Goal: Task Accomplishment & Management: Use online tool/utility

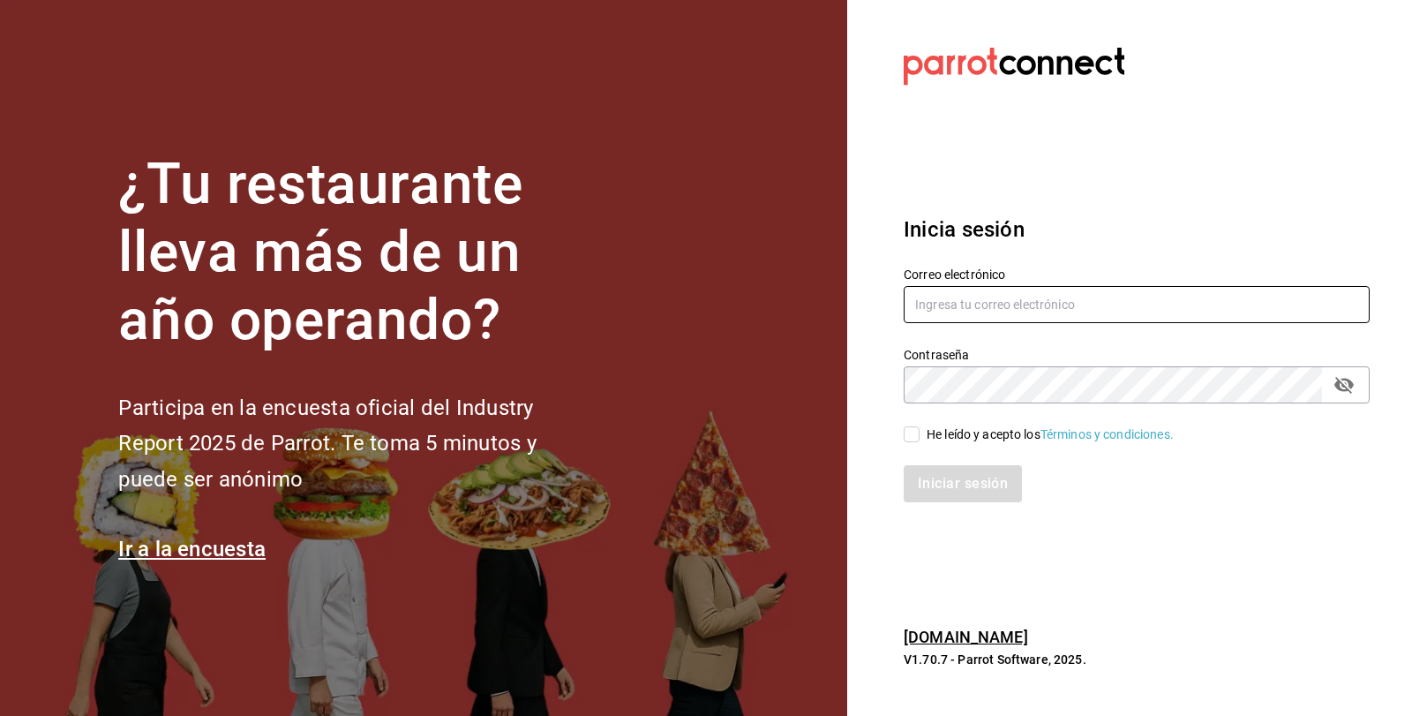
click at [925, 313] on input "text" at bounding box center [1137, 304] width 466 height 37
type input "[EMAIL_ADDRESS][DOMAIN_NAME]"
click at [918, 431] on input "He leído y acepto los Términos y condiciones." at bounding box center [912, 434] width 16 height 16
checkbox input "true"
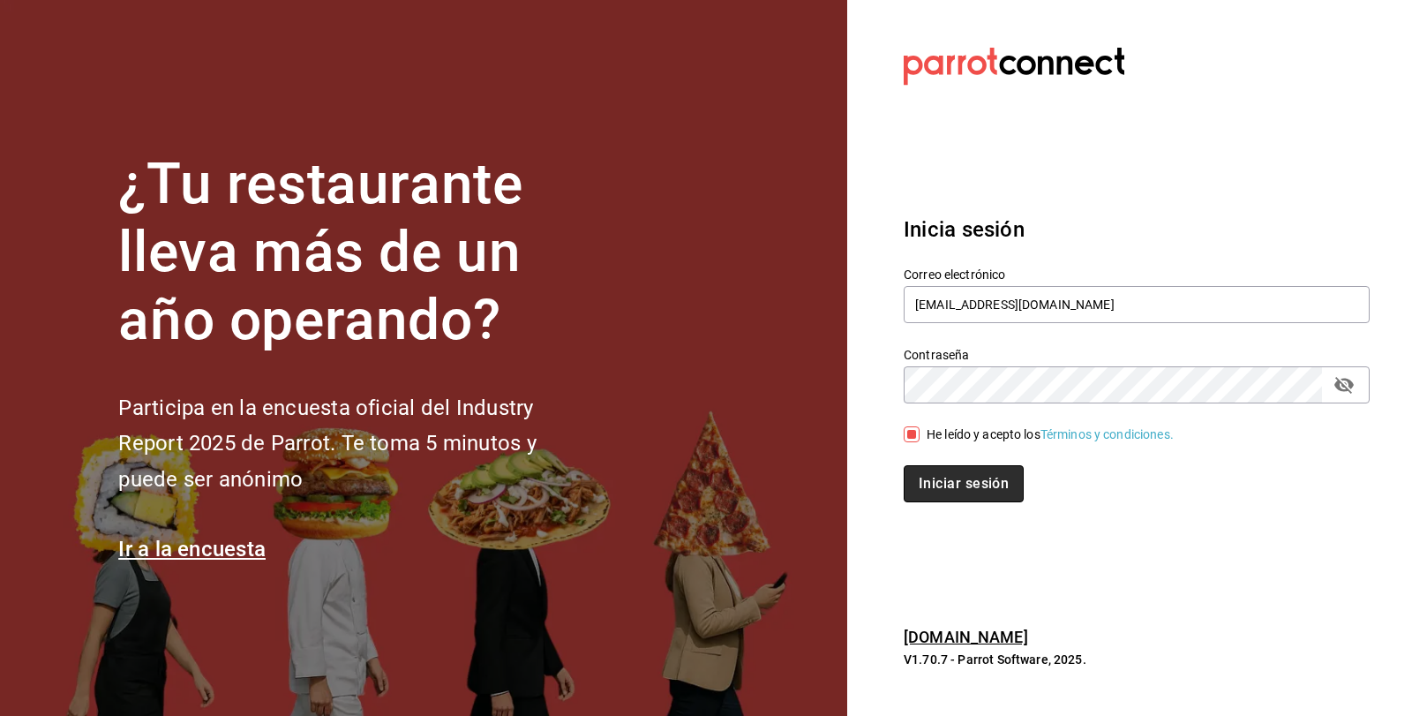
click at [949, 487] on button "Iniciar sesión" at bounding box center [964, 483] width 120 height 37
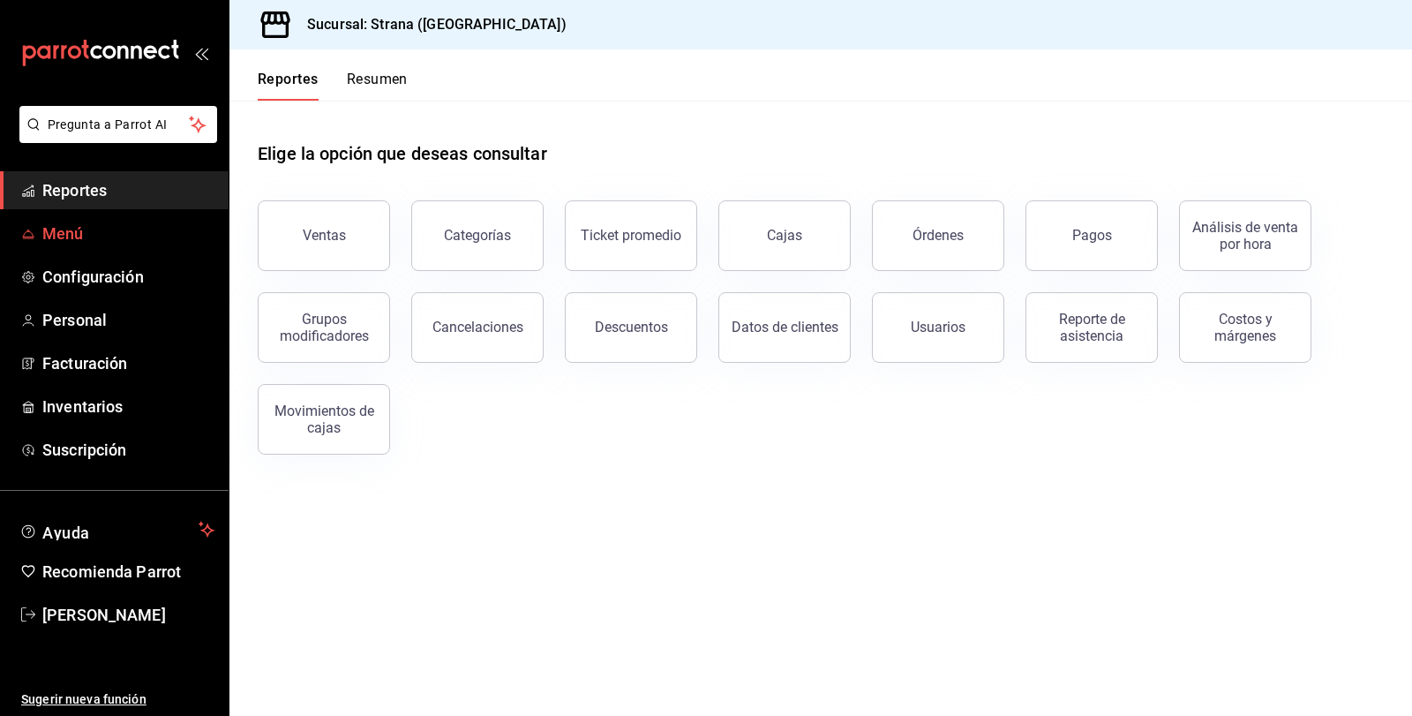
click at [51, 230] on span "Menú" at bounding box center [128, 233] width 172 height 24
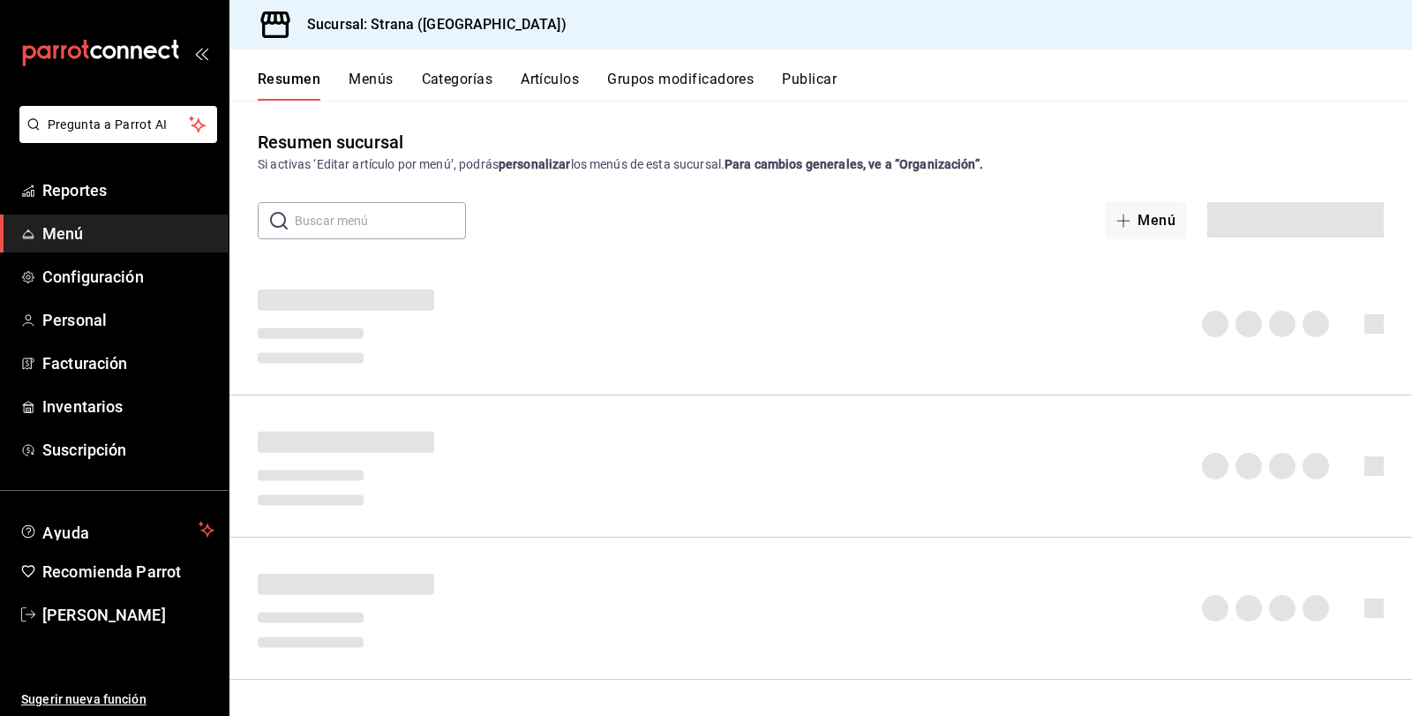
click at [552, 77] on button "Artículos" at bounding box center [550, 86] width 58 height 30
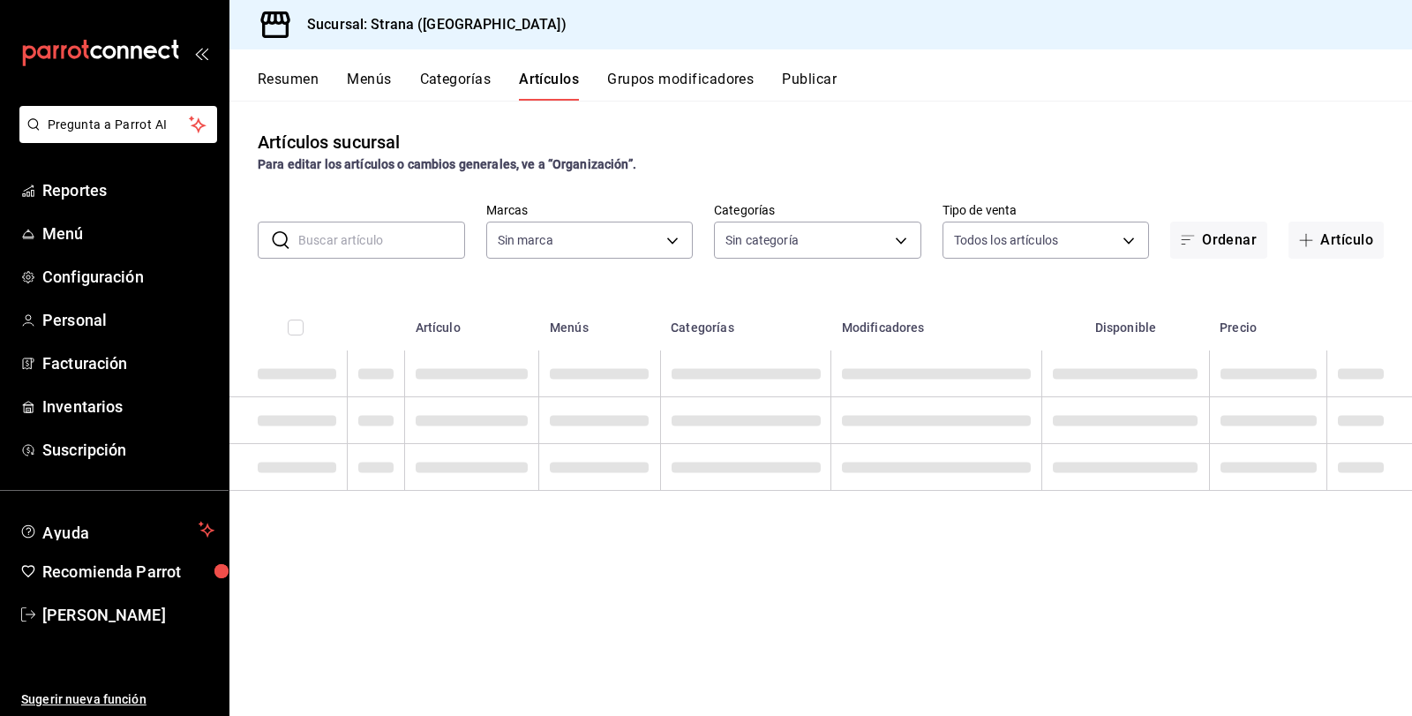
click at [314, 235] on input "text" at bounding box center [381, 239] width 167 height 35
type input "4106bc60-c81d-48da-9404-f1319fbcfb4f,f77b866f-996c-4b01-97e1-e59c7d7a0a4a"
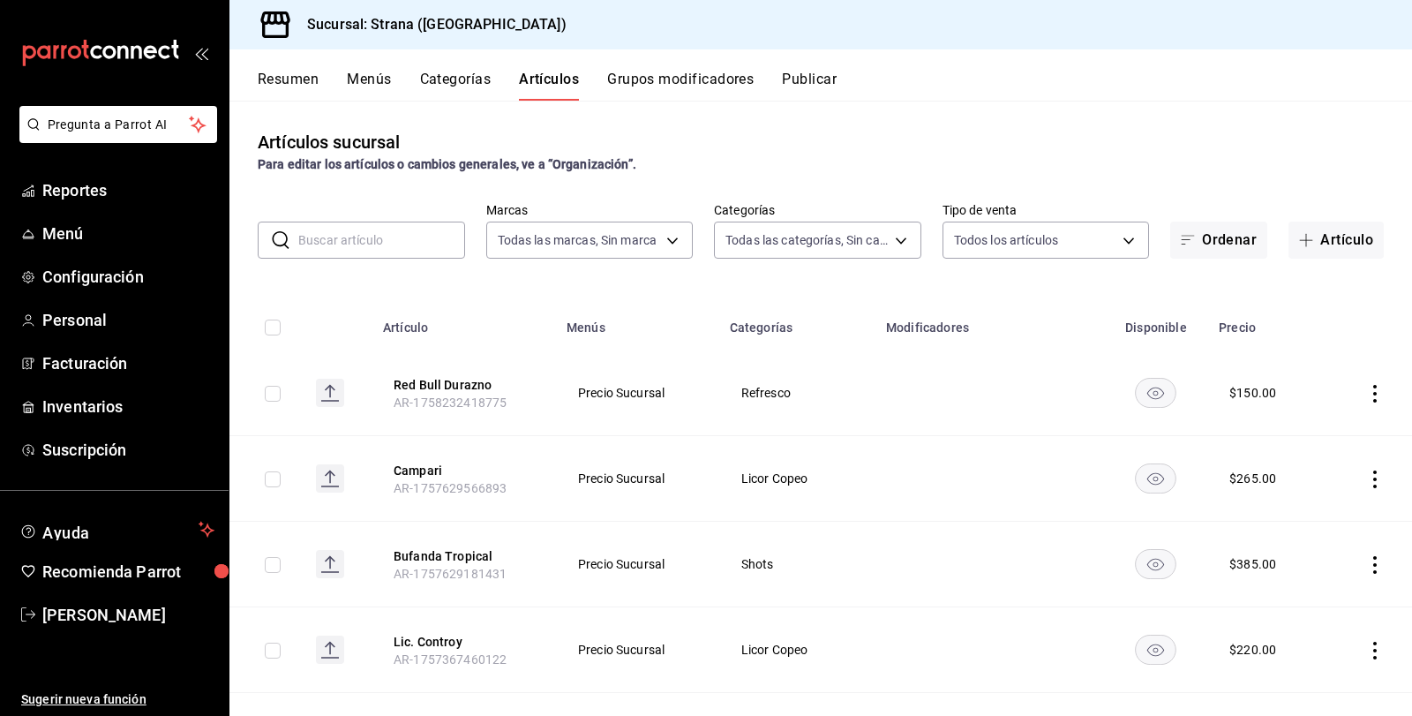
type input "b4318c79-cd7f-451b-8559-401d011d0110,aa2b32eb-16a2-466f-9024-6e4341b6453f,789ed…"
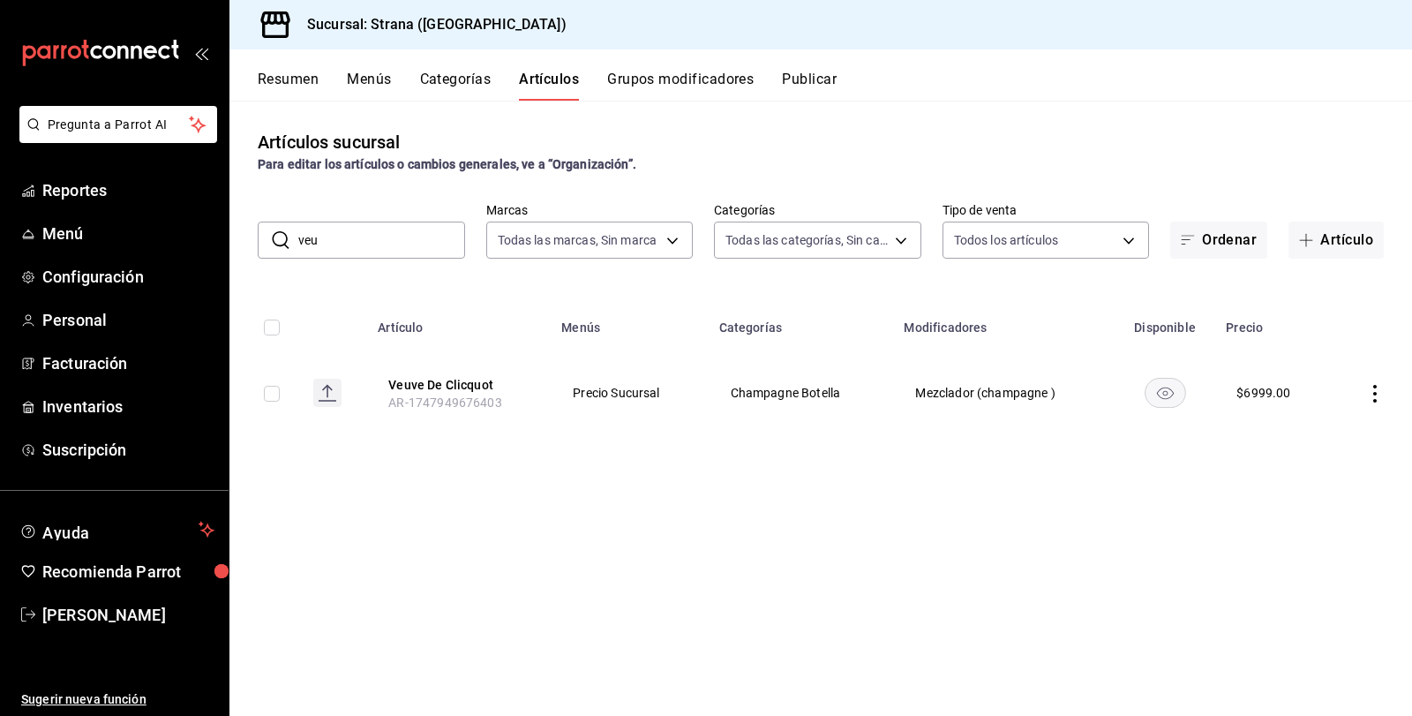
drag, startPoint x: 334, startPoint y: 239, endPoint x: 275, endPoint y: 236, distance: 59.2
click at [275, 236] on div "​ veu ​" at bounding box center [361, 239] width 207 height 37
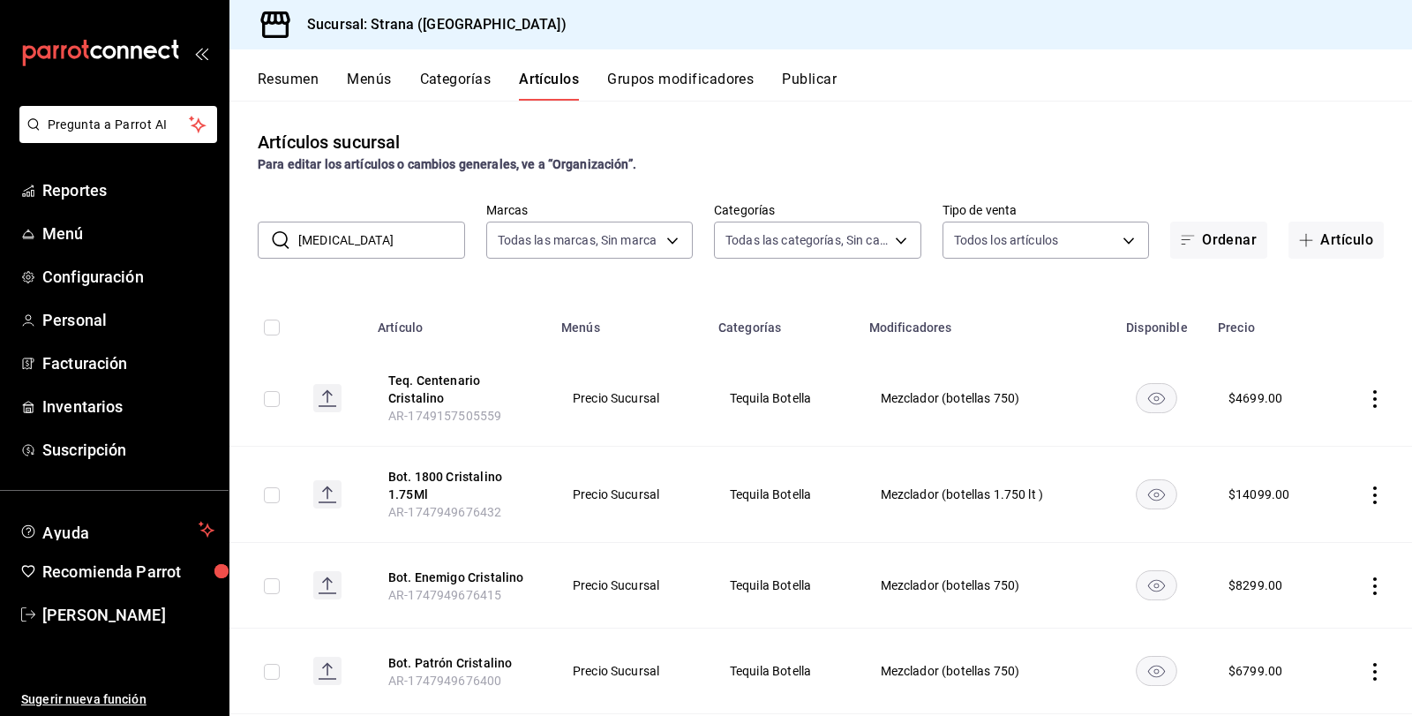
drag, startPoint x: 369, startPoint y: 239, endPoint x: 286, endPoint y: 235, distance: 83.1
click at [286, 235] on div "​ cristalino ​" at bounding box center [361, 239] width 207 height 37
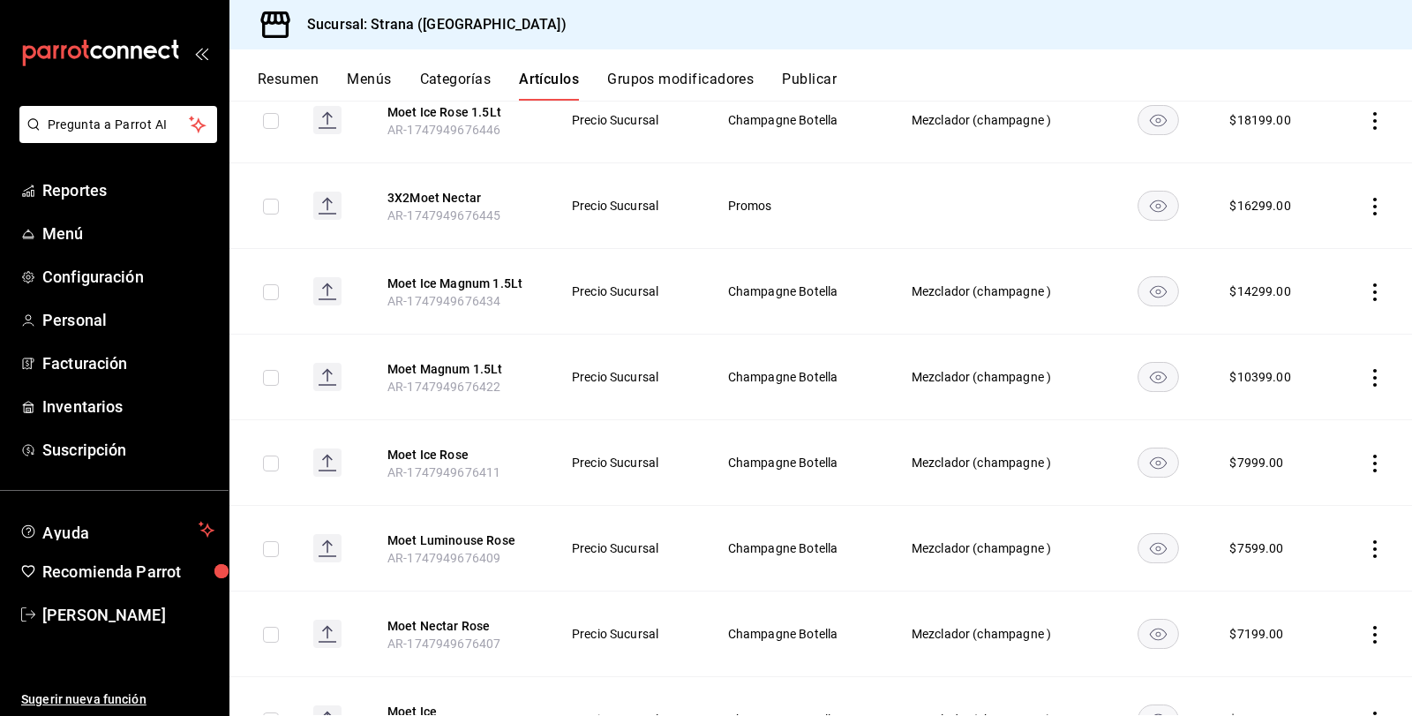
scroll to position [790, 0]
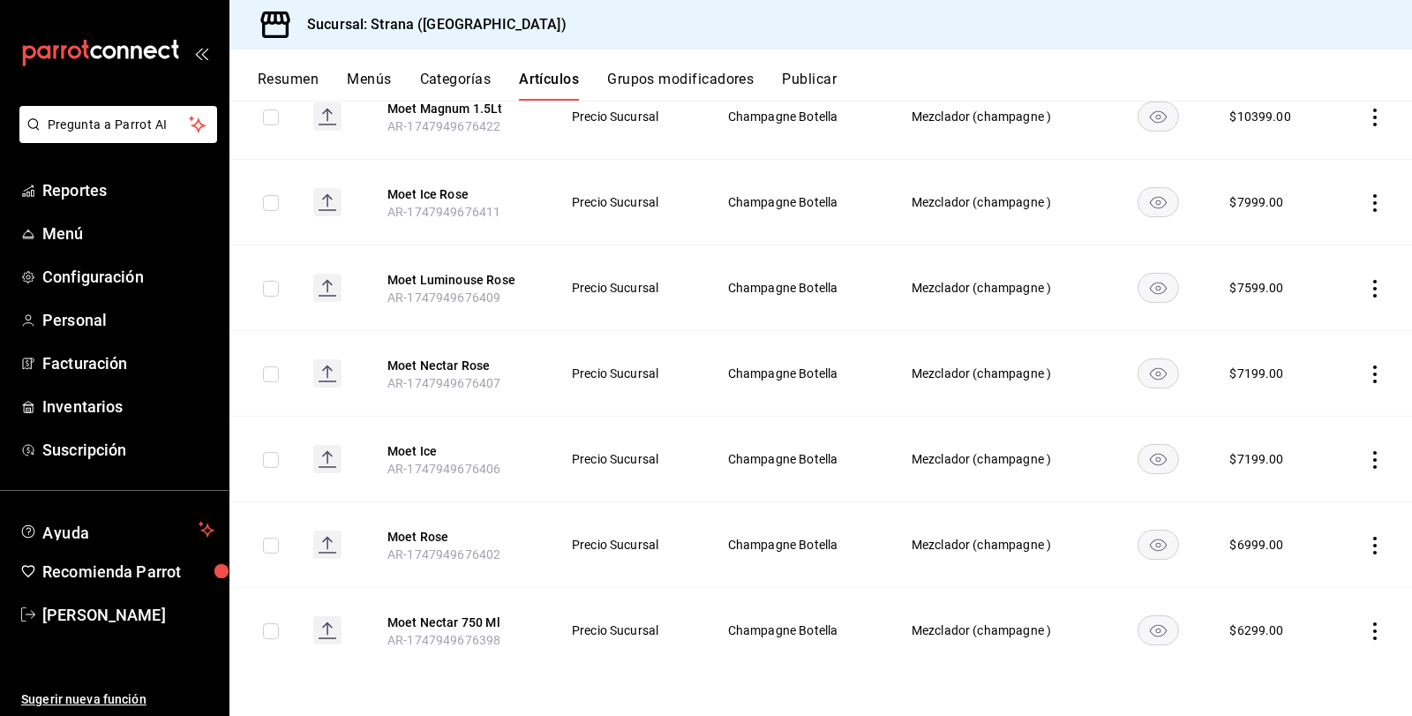
type input "moet"
click at [126, 614] on span "Mirna Ocegueda Davila" at bounding box center [128, 615] width 172 height 24
